Goal: Download file/media

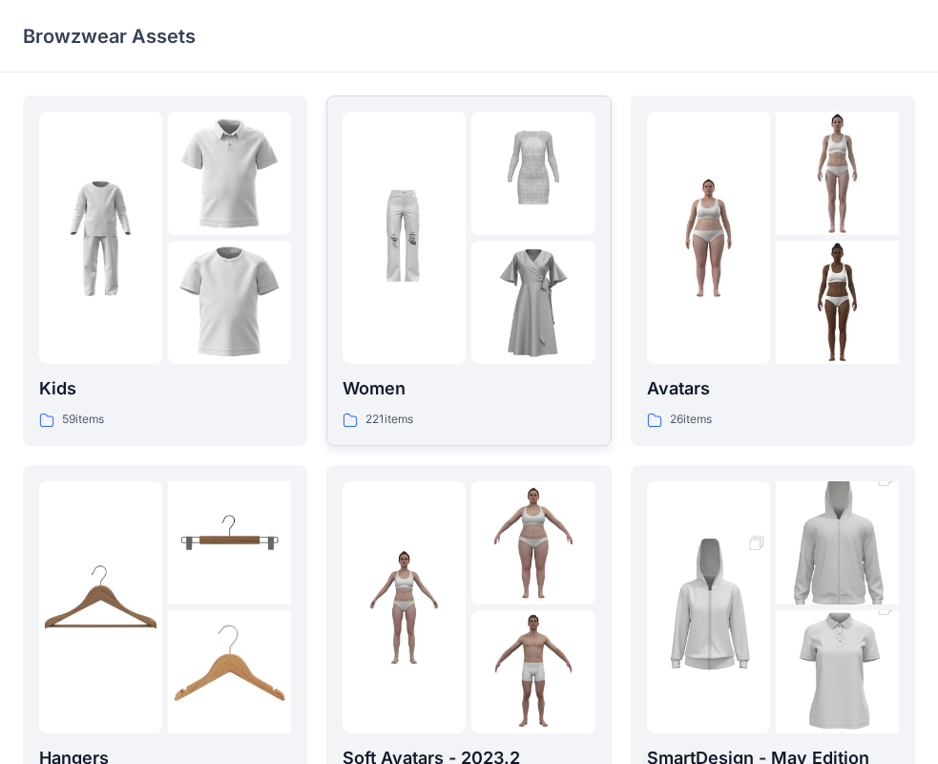
click at [402, 326] on div at bounding box center [404, 238] width 123 height 252
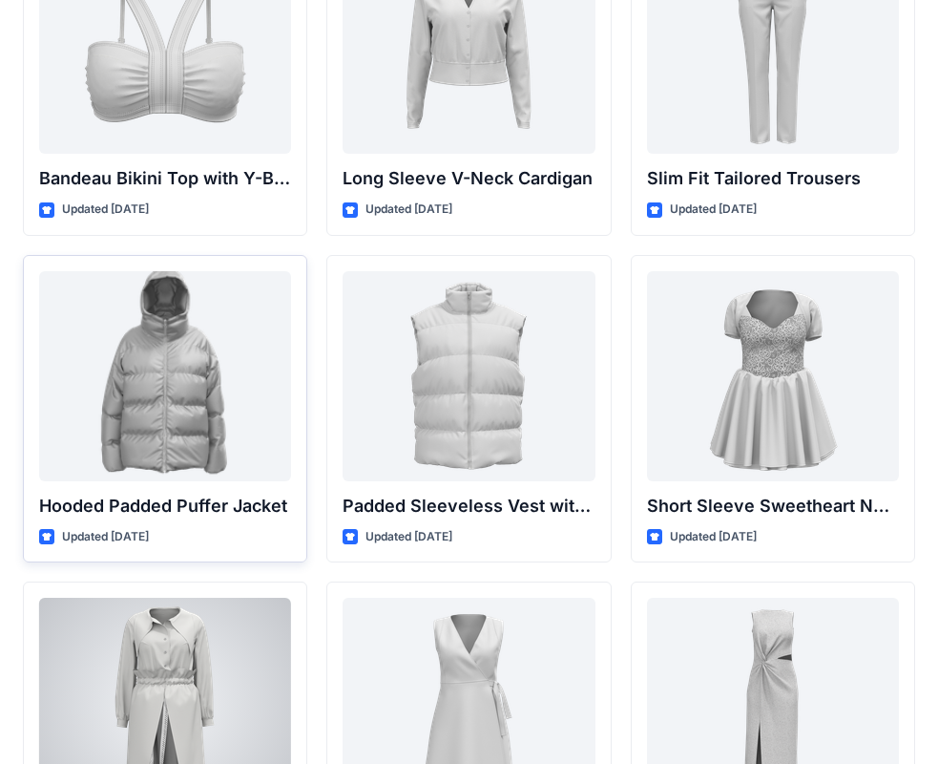
scroll to position [2020, 0]
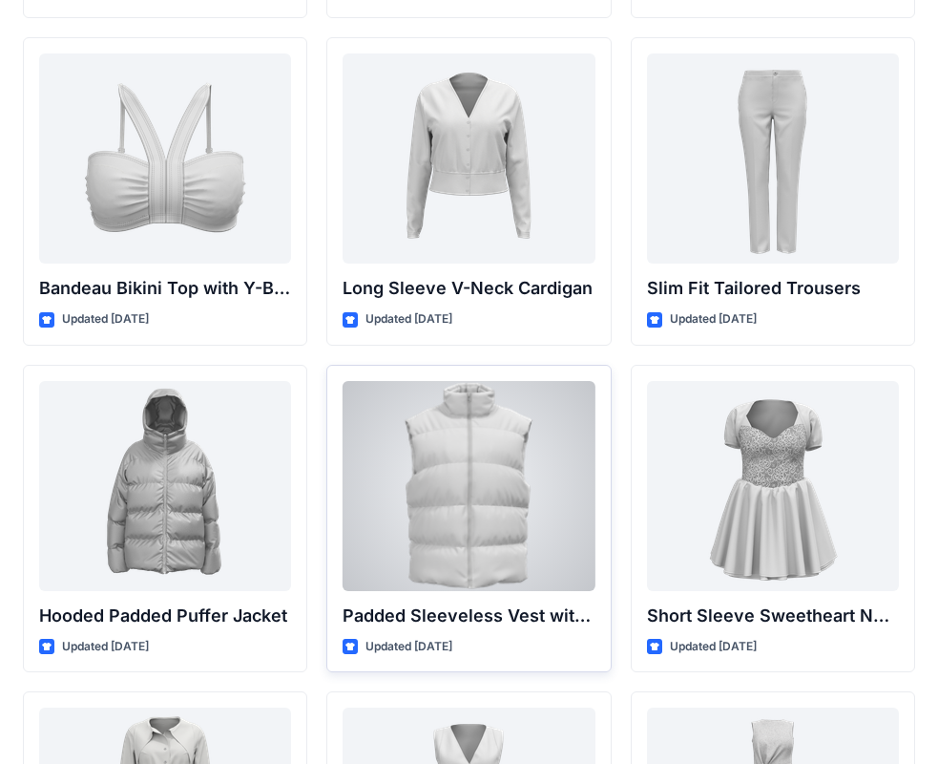
click at [442, 482] on div at bounding box center [469, 486] width 252 height 210
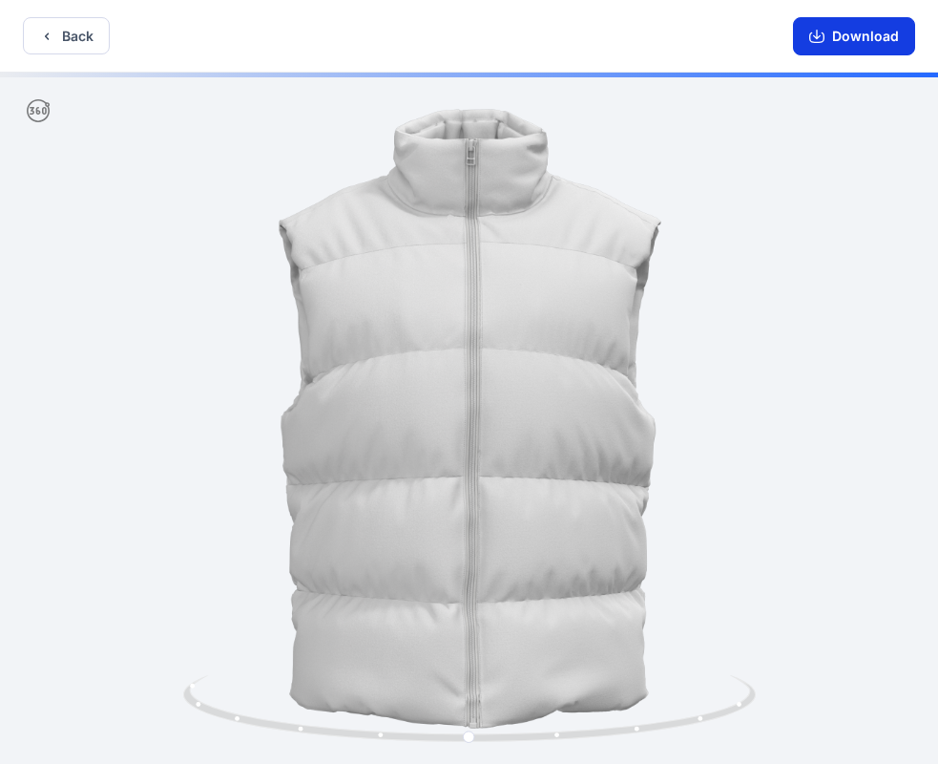
click at [864, 41] on button "Download" at bounding box center [854, 36] width 122 height 38
drag, startPoint x: 706, startPoint y: 432, endPoint x: 776, endPoint y: 431, distance: 69.7
click at [776, 431] on div at bounding box center [469, 420] width 938 height 695
drag, startPoint x: 791, startPoint y: 436, endPoint x: 665, endPoint y: 433, distance: 126.0
click at [671, 432] on div at bounding box center [469, 420] width 938 height 695
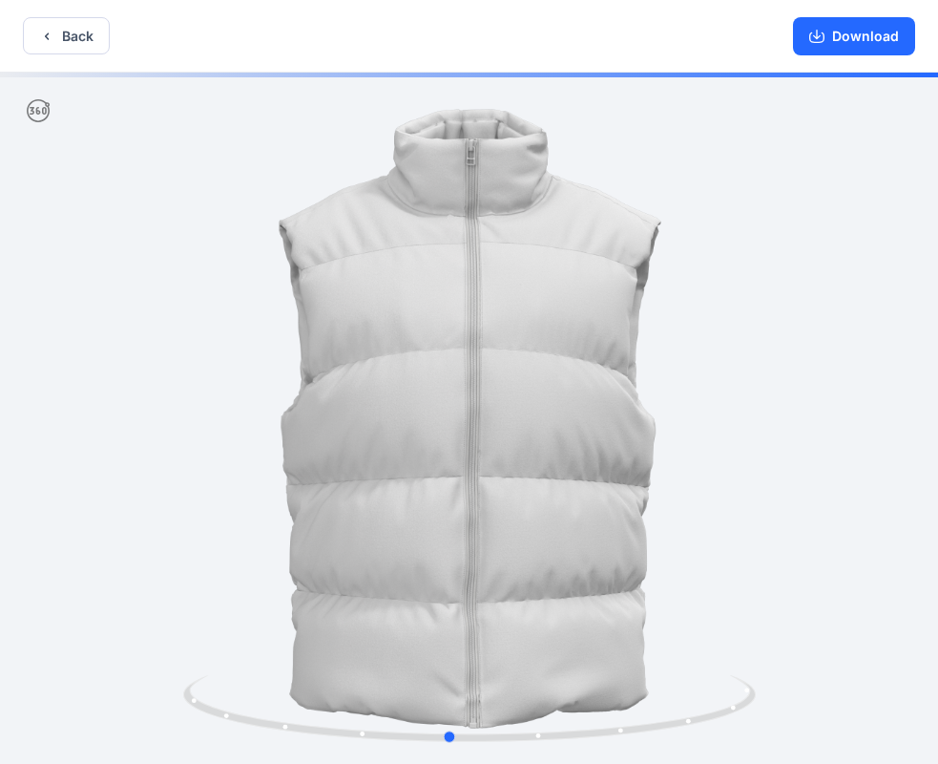
drag, startPoint x: 582, startPoint y: 444, endPoint x: 613, endPoint y: 476, distance: 44.6
click at [613, 476] on div at bounding box center [469, 420] width 938 height 695
